Goal: Task Accomplishment & Management: Use online tool/utility

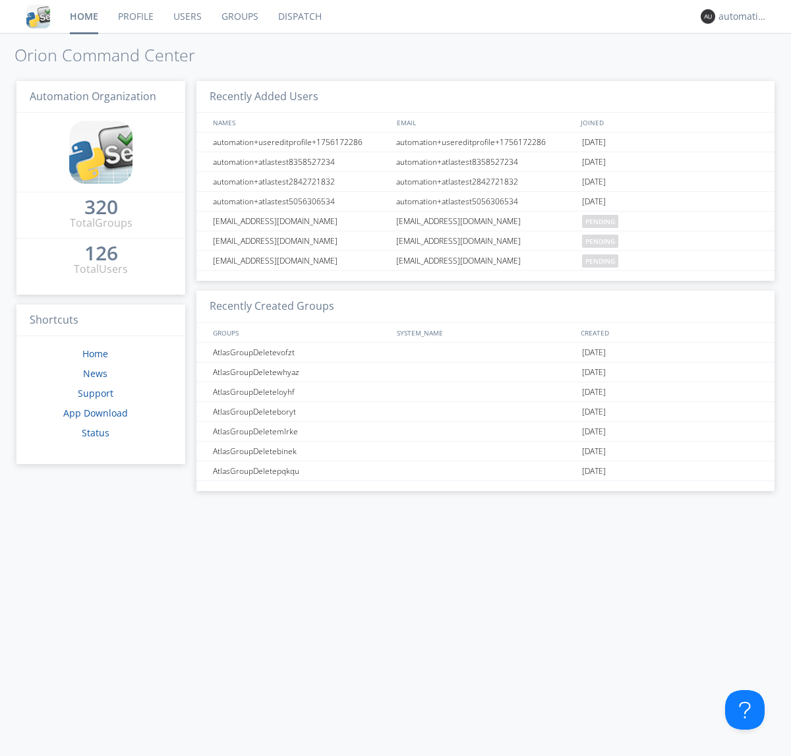
click at [299, 16] on link "Dispatch" at bounding box center [299, 16] width 63 height 33
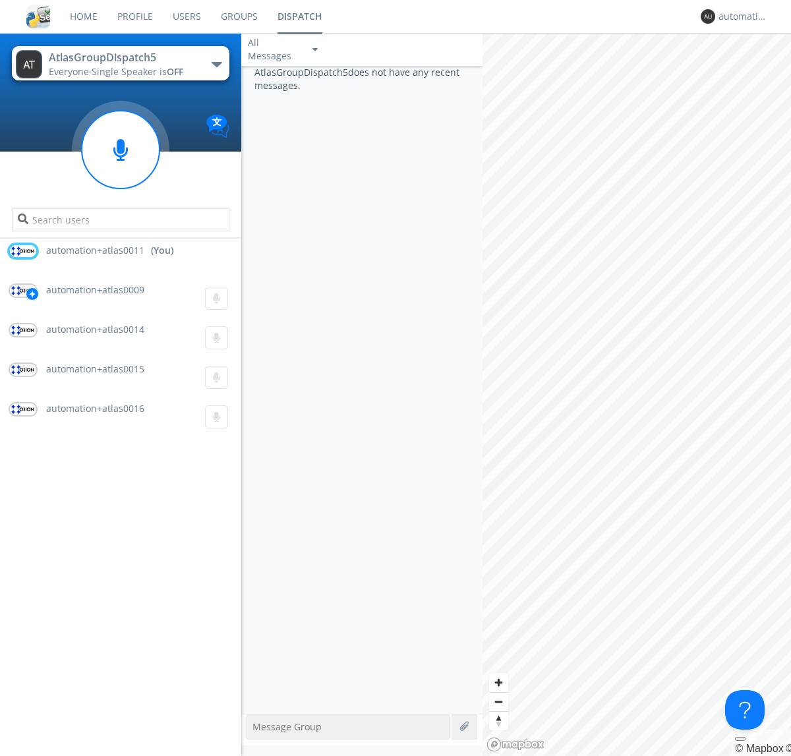
click at [216, 64] on div "button" at bounding box center [217, 64] width 11 height 5
click at [0, 0] on span "AtlasGroupDispatch6" at bounding box center [0, 0] width 0 height 0
click at [216, 64] on div "button" at bounding box center [217, 64] width 11 height 5
click at [0, 0] on span "AtlasGroupDispatch5" at bounding box center [0, 0] width 0 height 0
click at [740, 16] on div "automation+atlas0011" at bounding box center [743, 16] width 49 height 13
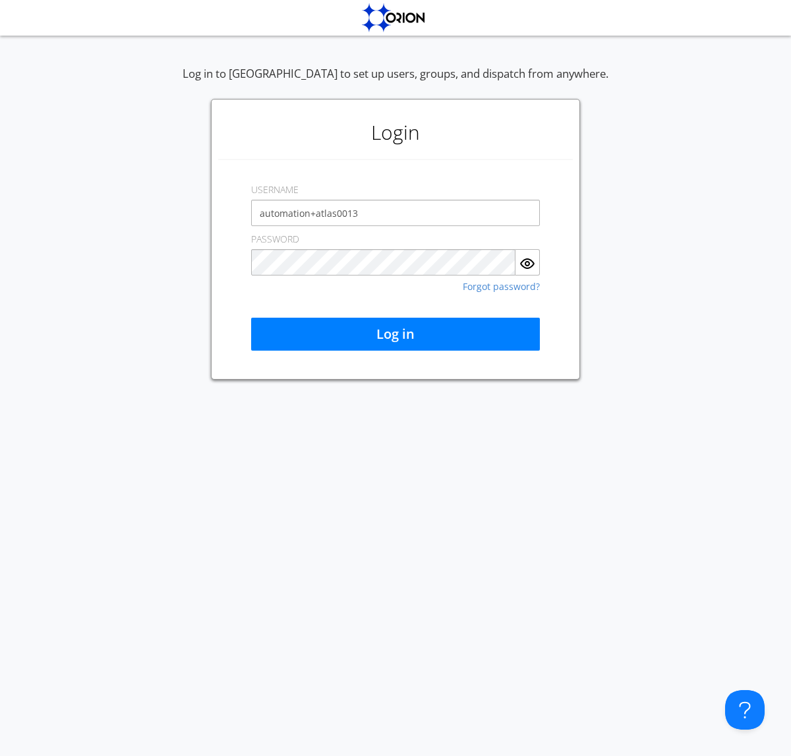
type input "automation+atlas0013"
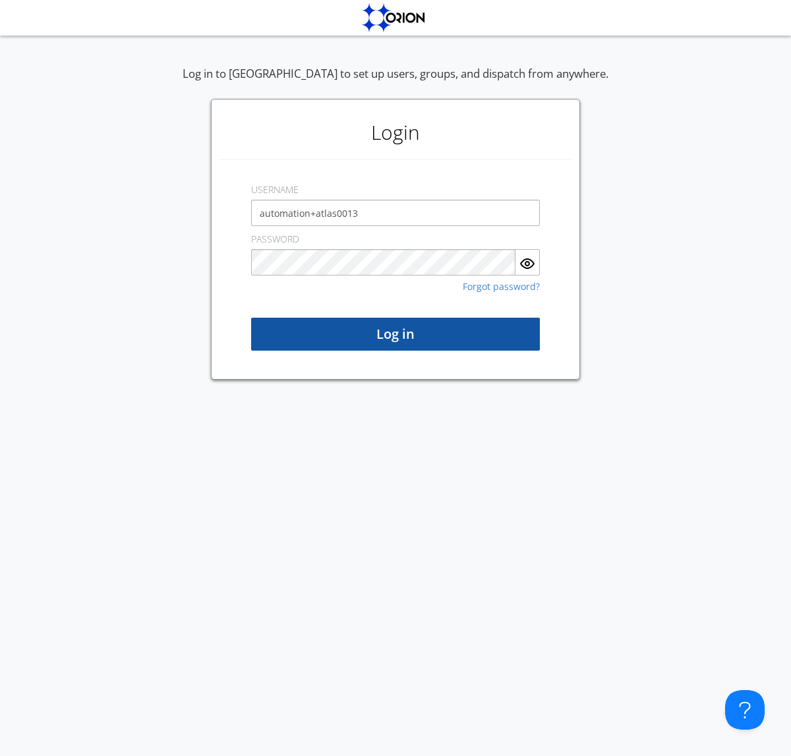
click at [396, 334] on button "Log in" at bounding box center [395, 334] width 289 height 33
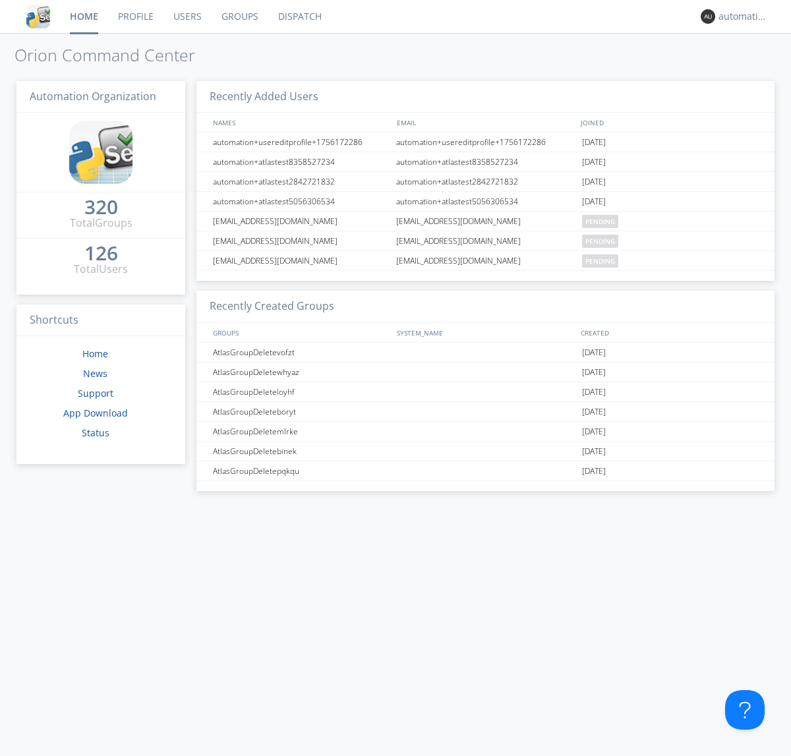
click at [299, 16] on link "Dispatch" at bounding box center [299, 16] width 63 height 33
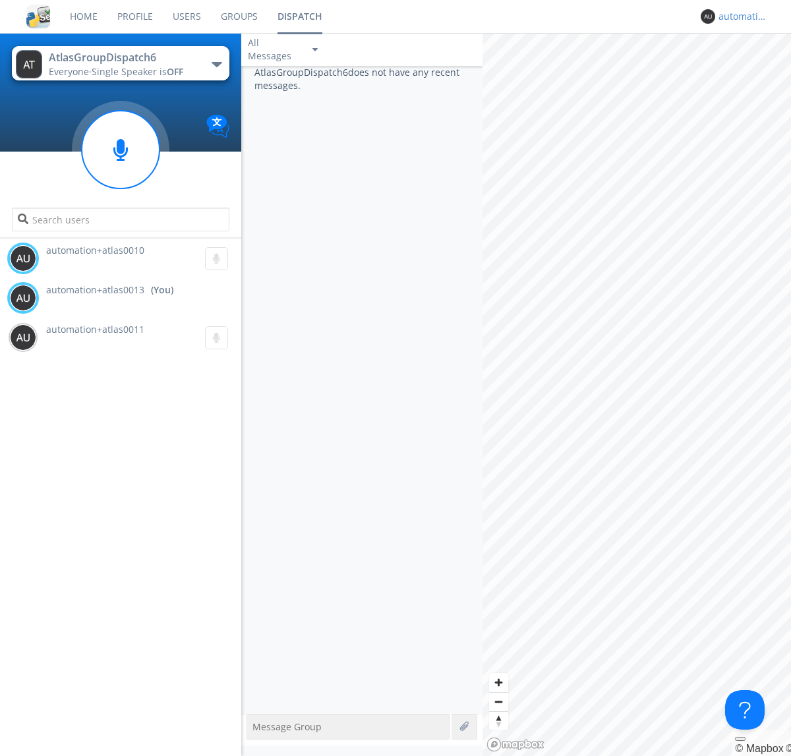
click at [740, 16] on div "automation+atlas0013" at bounding box center [743, 16] width 49 height 13
